Goal: Check status: Check status

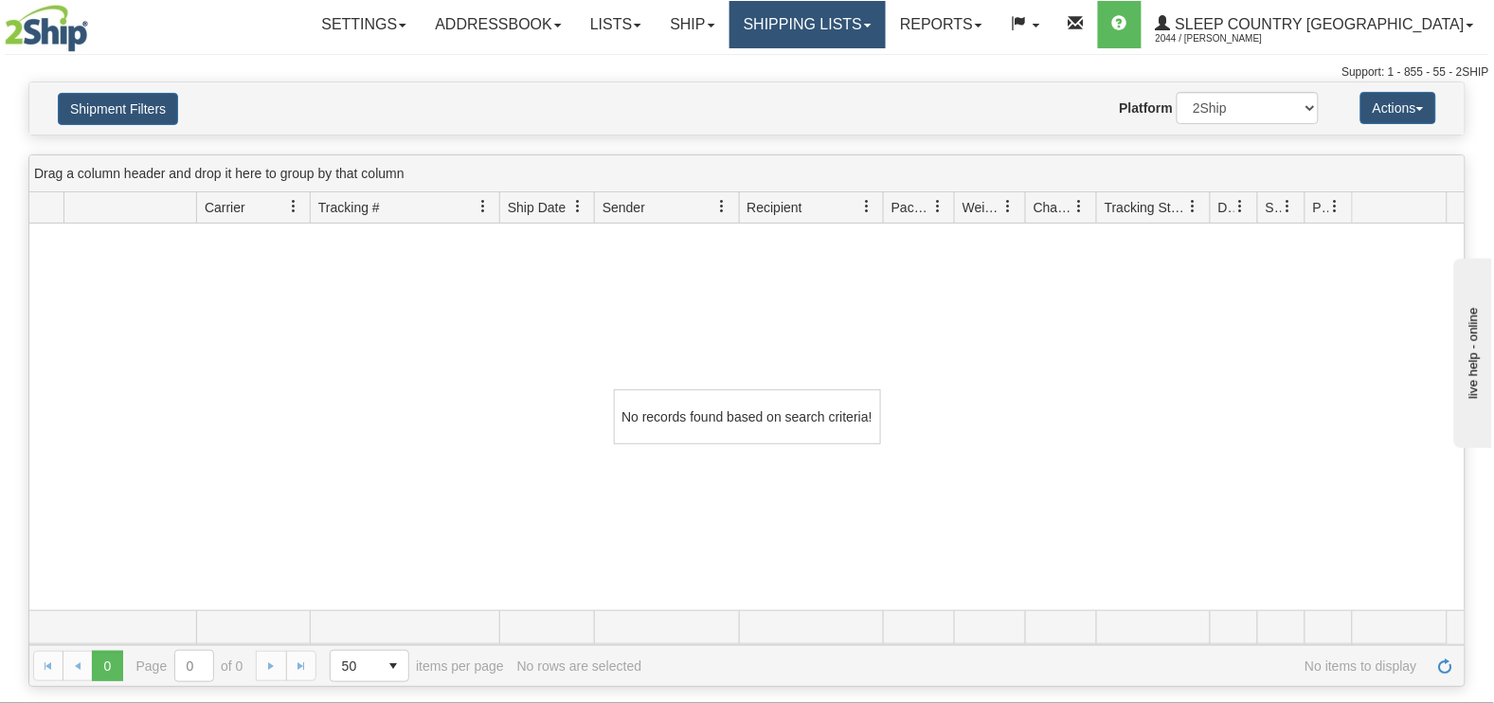
click at [883, 27] on link "Shipping lists" at bounding box center [808, 24] width 156 height 47
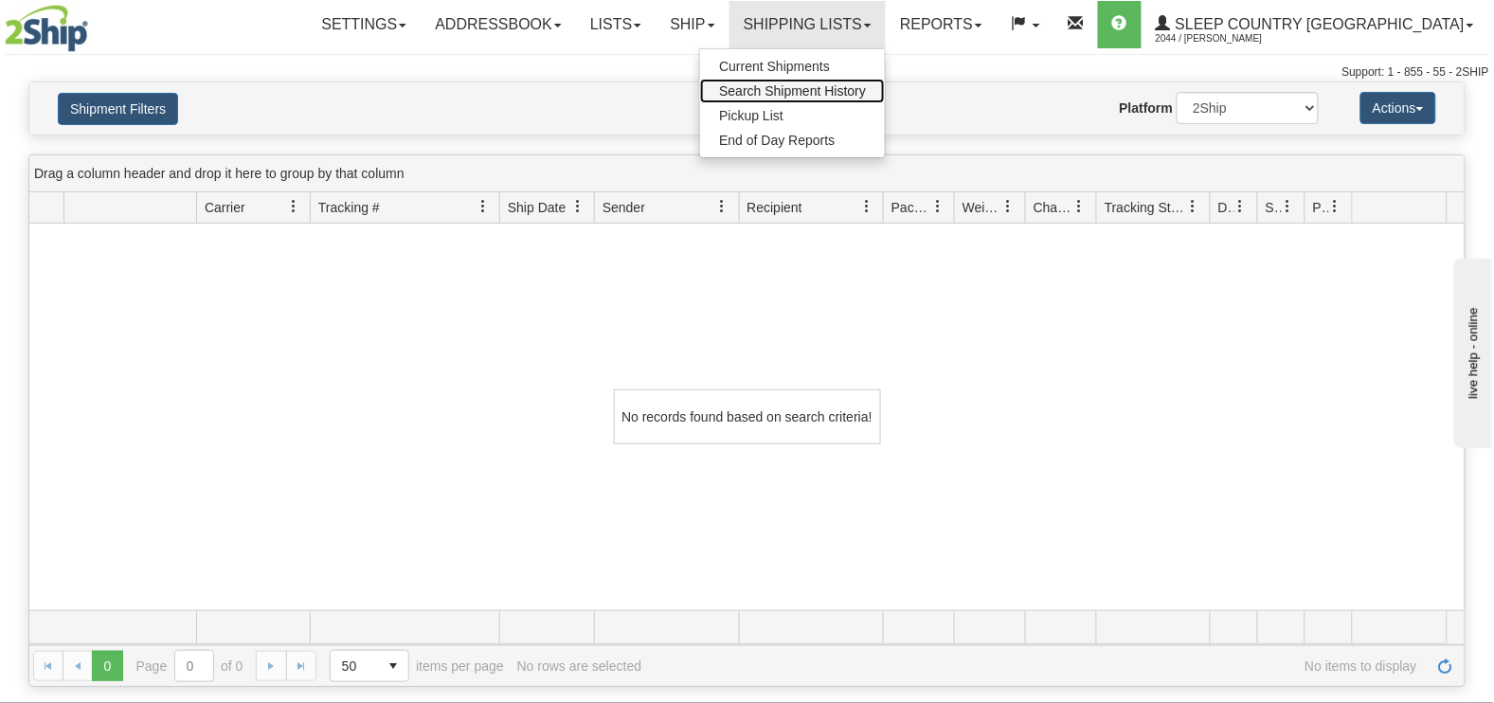
click at [866, 95] on span "Search Shipment History" at bounding box center [792, 90] width 147 height 15
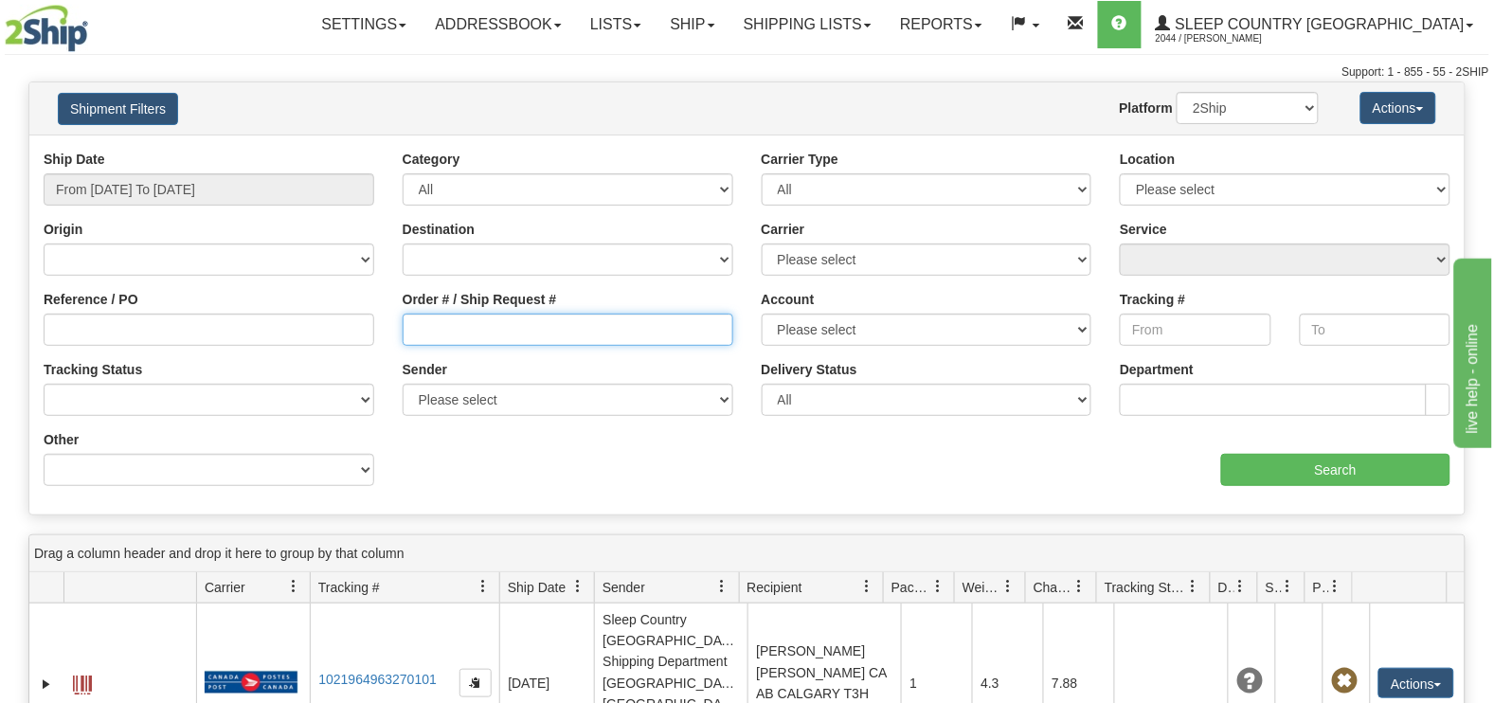
click at [507, 323] on input "Order # / Ship Request #" at bounding box center [568, 330] width 331 height 32
paste input "9000I005194"
type input "9000I005194"
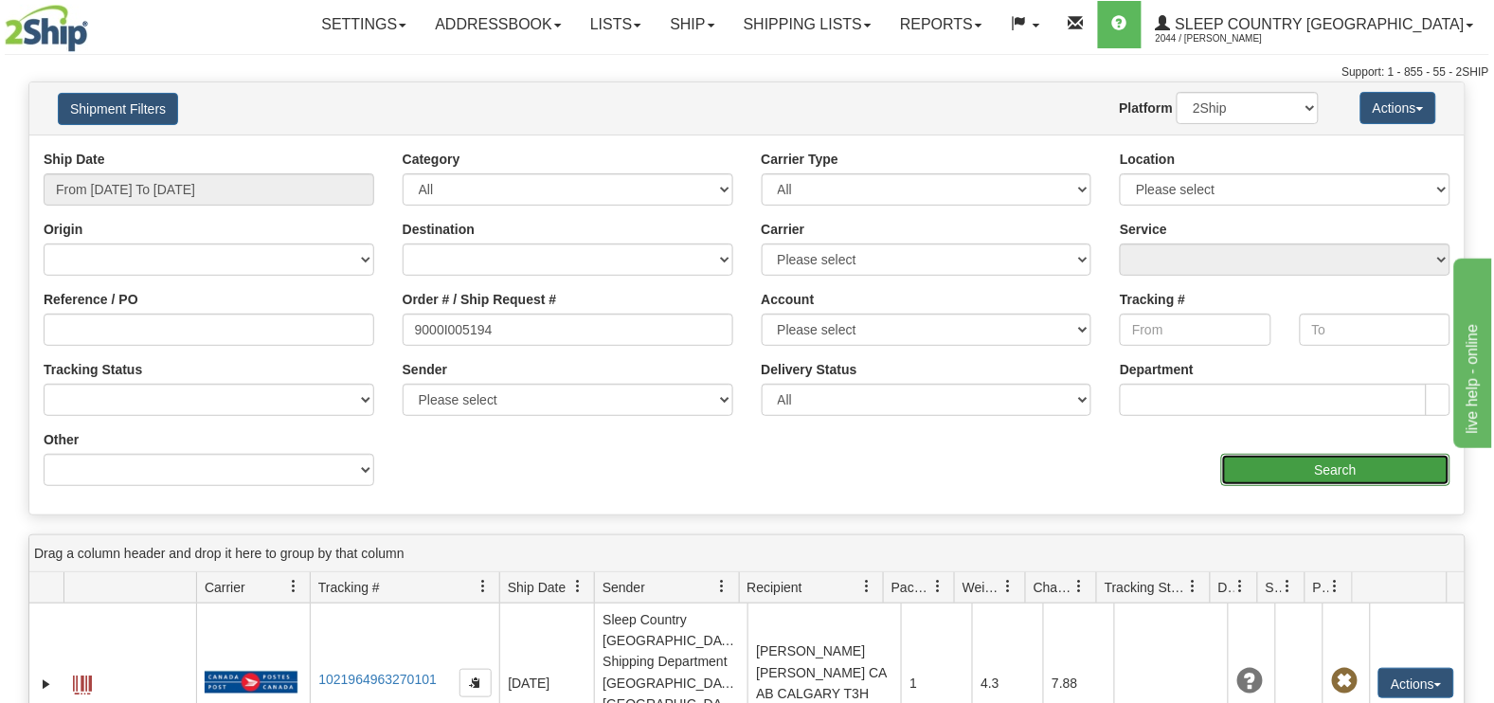
click at [1348, 471] on input "Search" at bounding box center [1337, 470] width 230 height 32
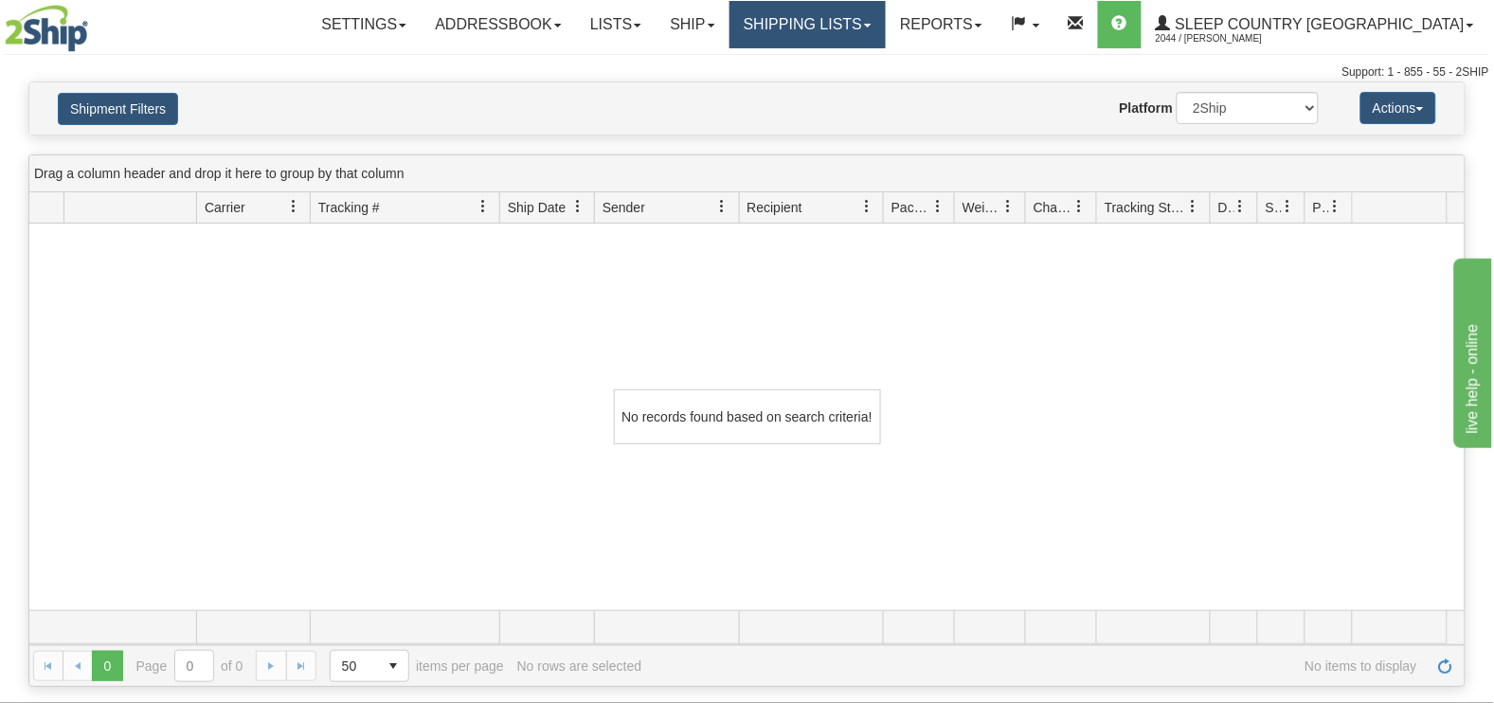
click at [886, 30] on link "Shipping lists" at bounding box center [808, 24] width 156 height 47
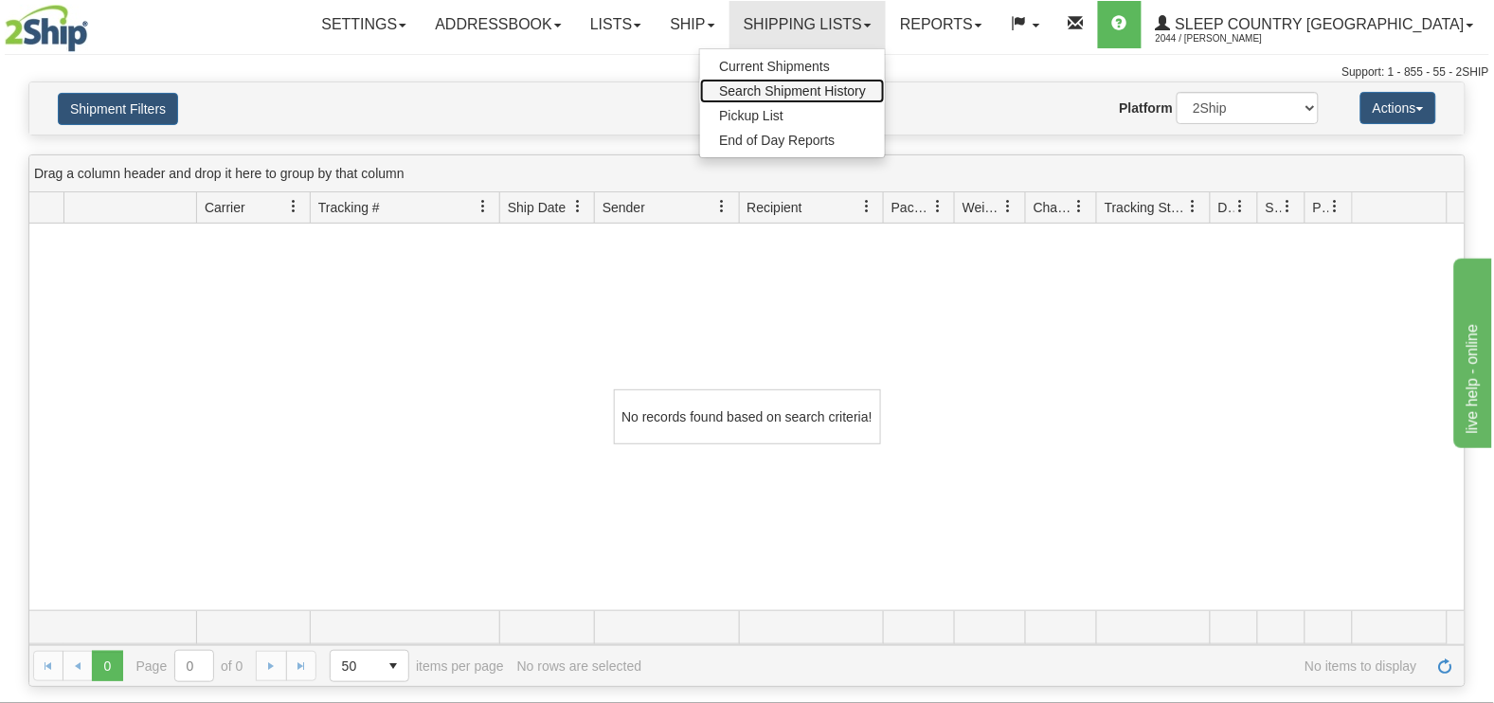
click at [866, 91] on span "Search Shipment History" at bounding box center [792, 90] width 147 height 15
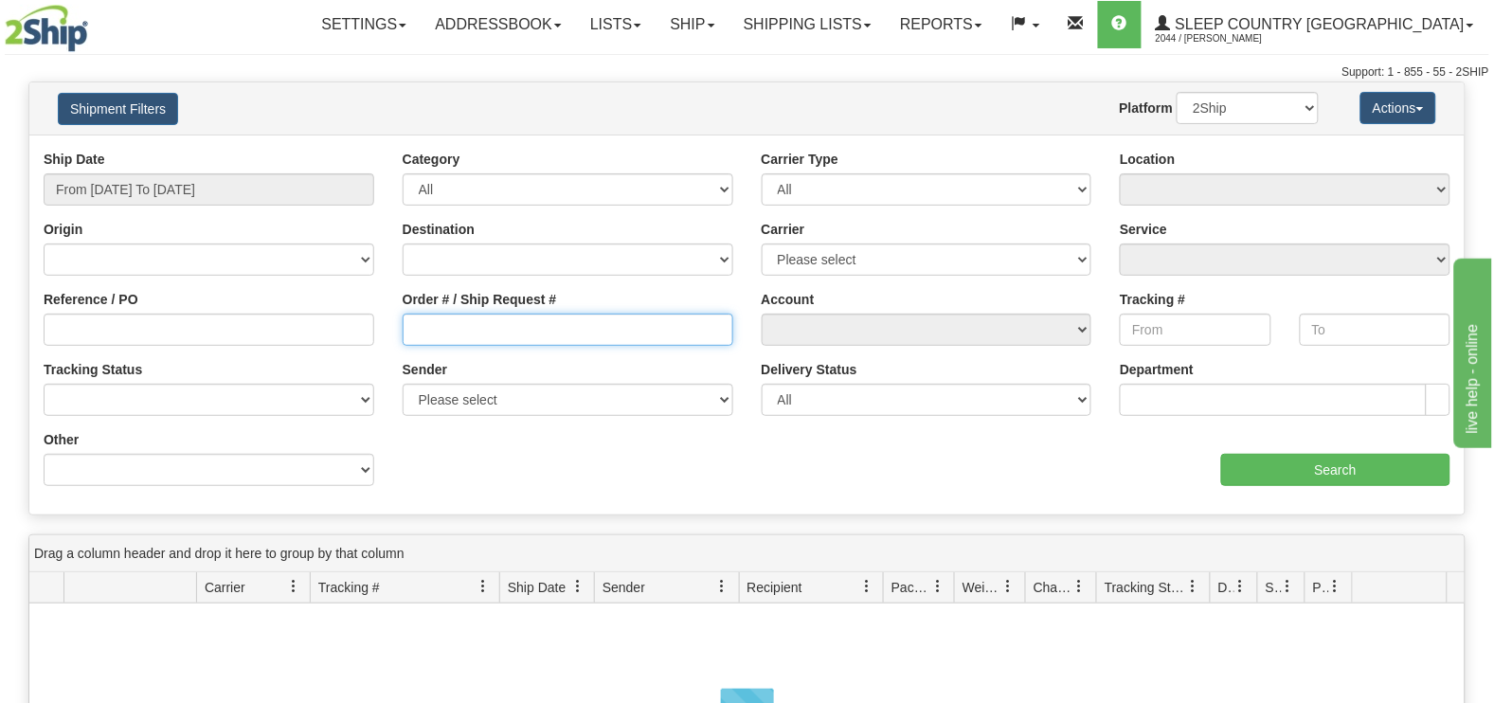
click at [453, 319] on input "Order # / Ship Request #" at bounding box center [568, 330] width 331 height 32
paste input "9000I005194"
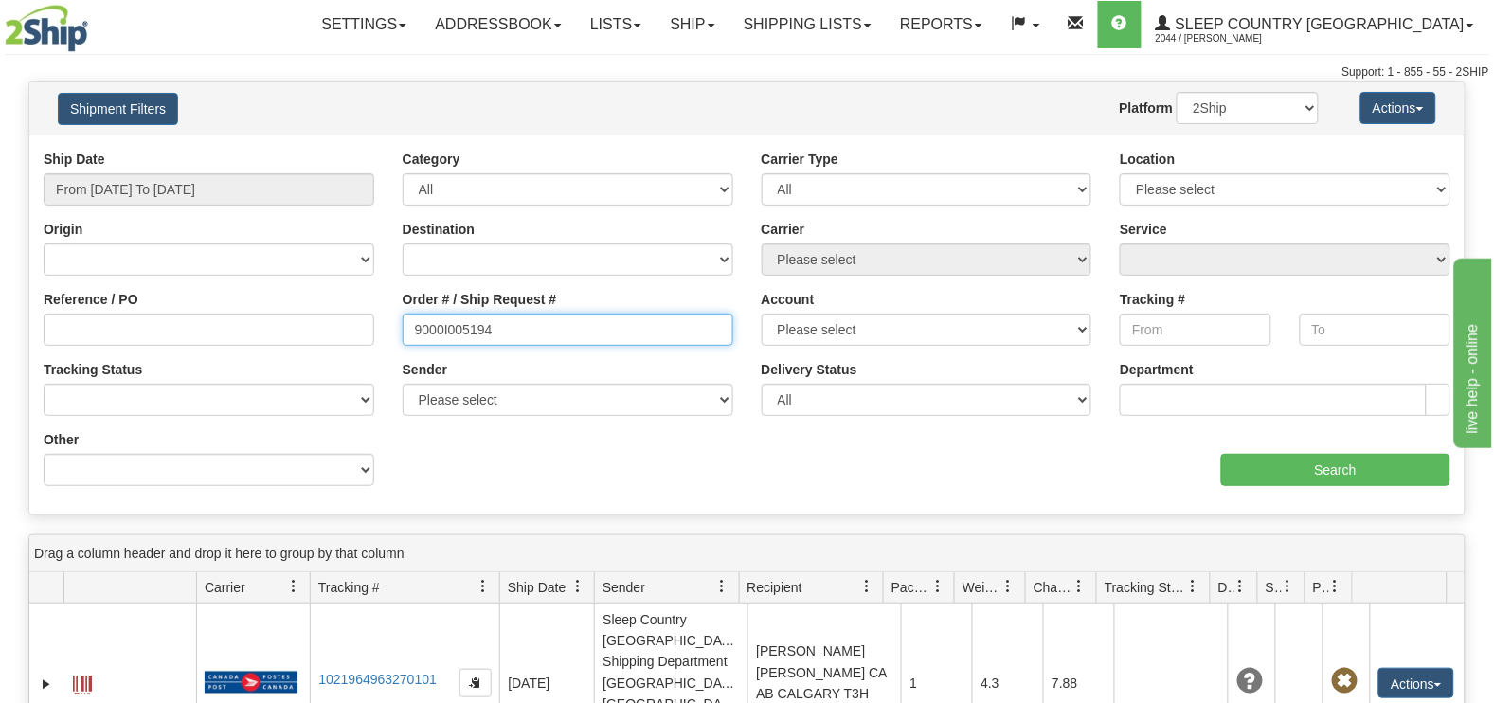
type input "9000I005194"
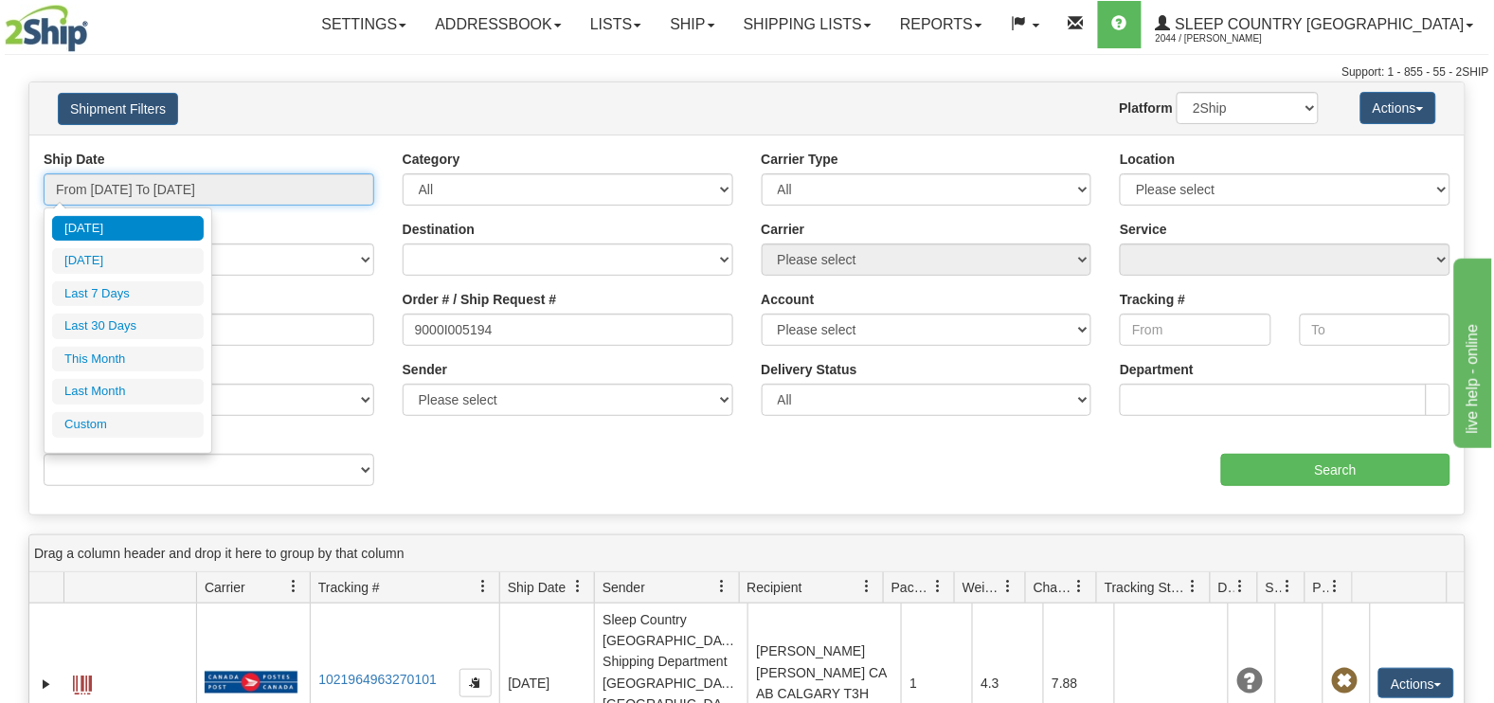
click at [148, 191] on input "From [DATE] To [DATE]" at bounding box center [209, 189] width 331 height 32
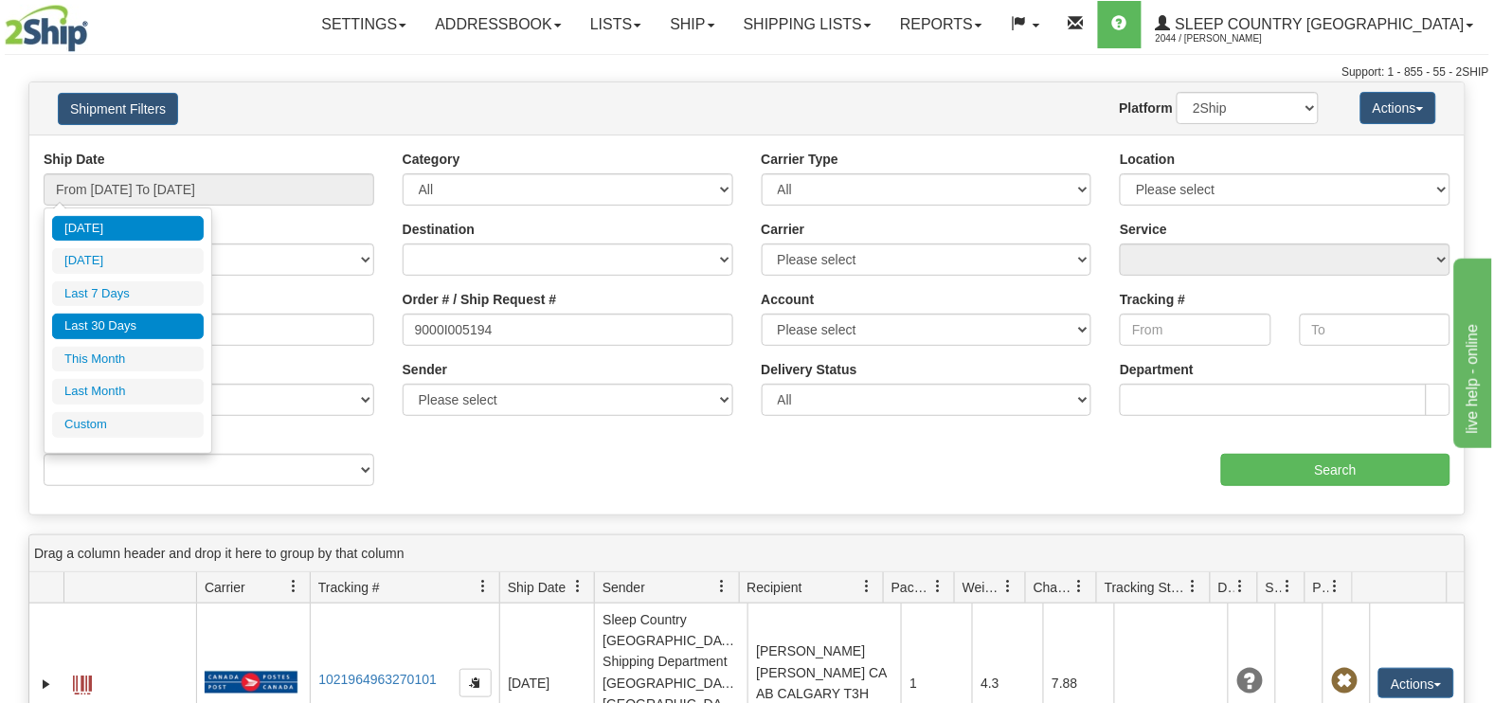
click at [120, 317] on li "Last 30 Days" at bounding box center [128, 327] width 152 height 26
type input "From 07/28/2025 To 08/26/2025"
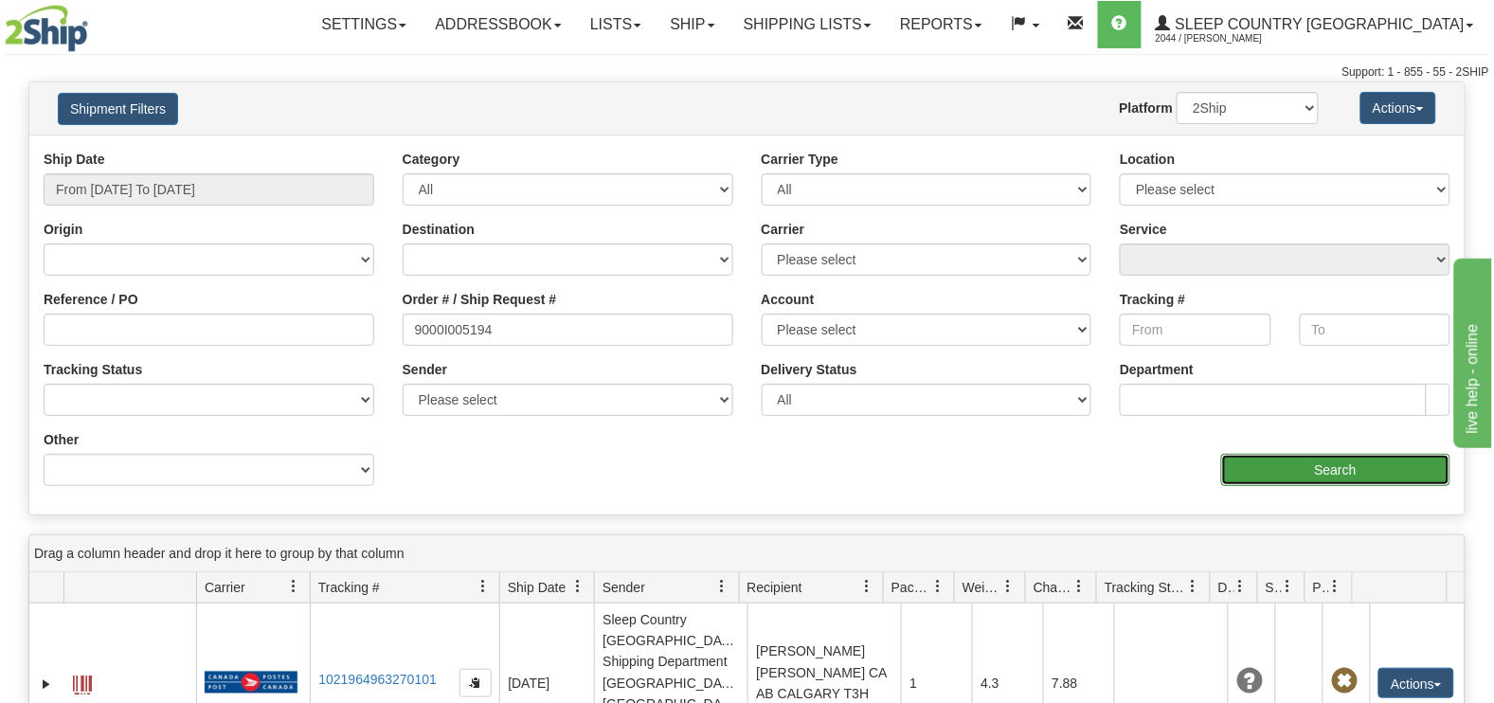
click at [1305, 467] on input "Search" at bounding box center [1337, 470] width 230 height 32
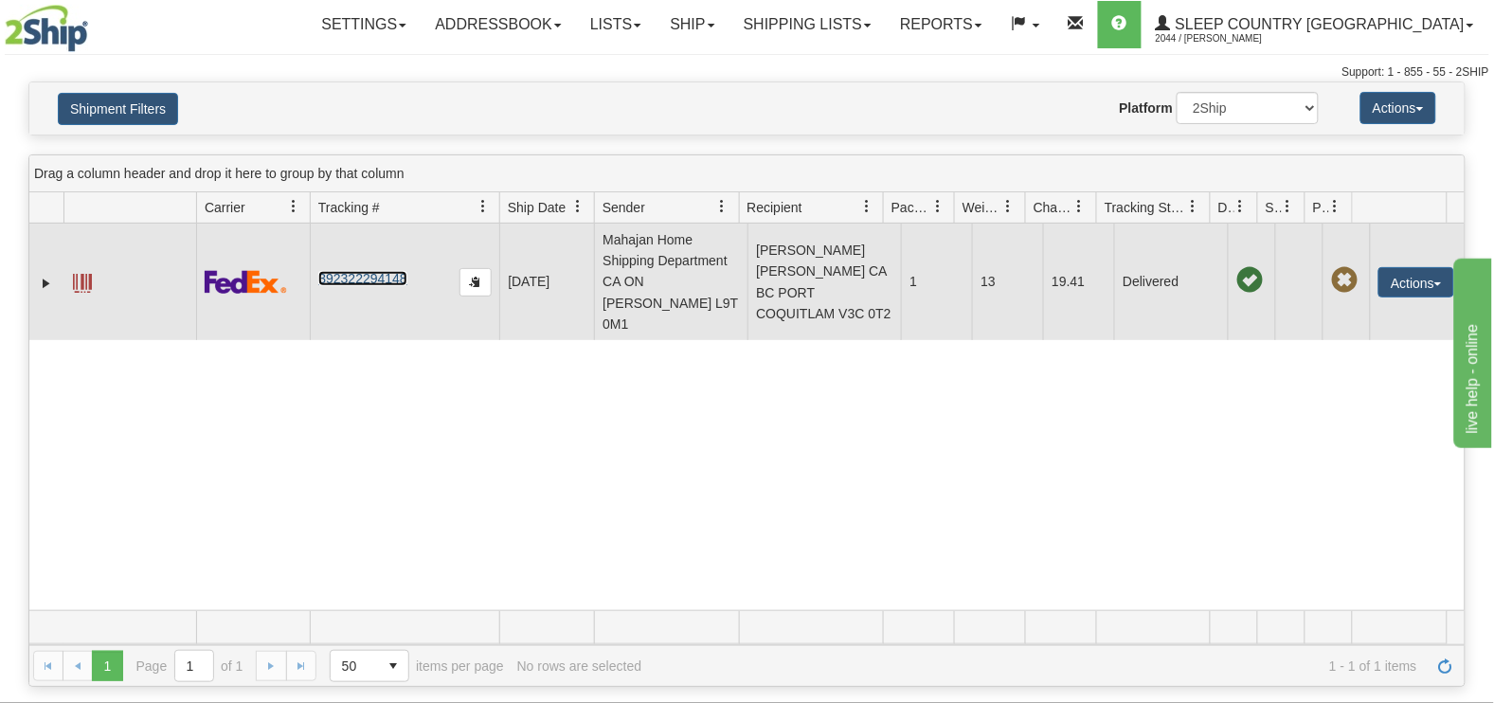
click at [349, 277] on link "392322294148" at bounding box center [362, 278] width 88 height 15
